Goal: Information Seeking & Learning: Understand process/instructions

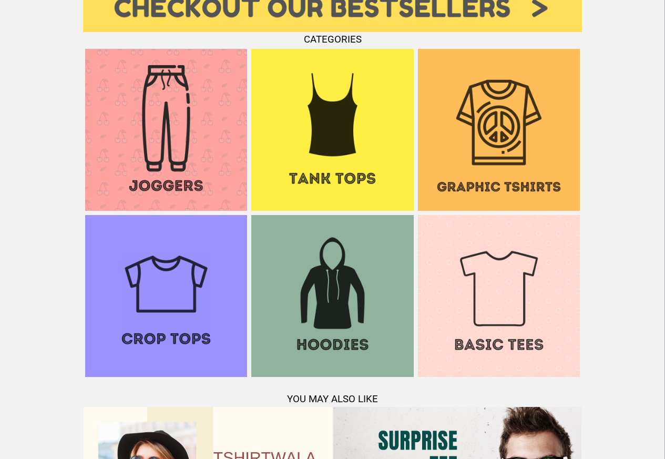
scroll to position [1014, 0]
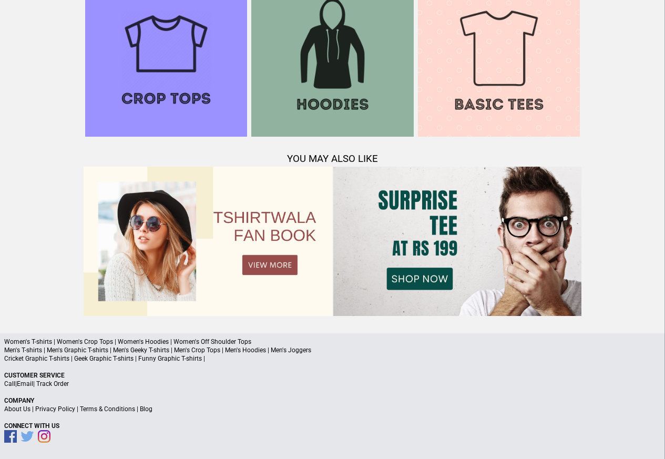
click at [111, 409] on link "Terms & Conditions" at bounding box center [107, 408] width 55 height 7
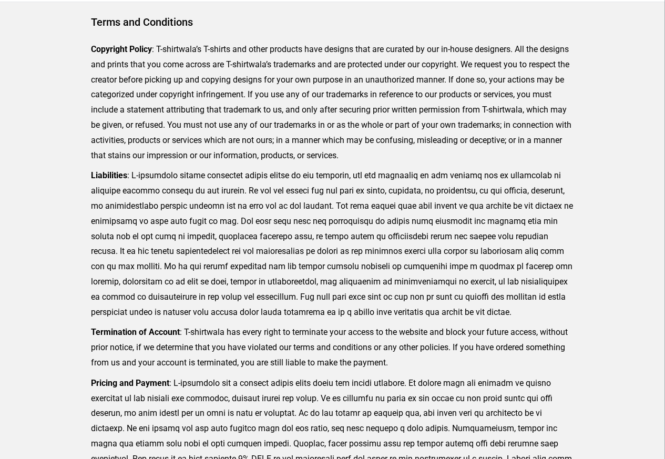
scroll to position [258, 0]
